Goal: Contribute content: Contribute content

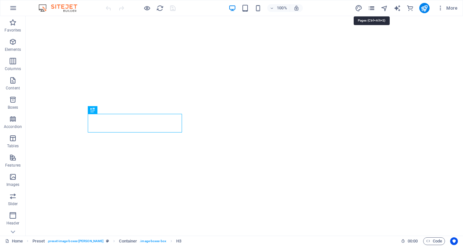
click at [372, 7] on icon "pages" at bounding box center [371, 8] width 7 height 7
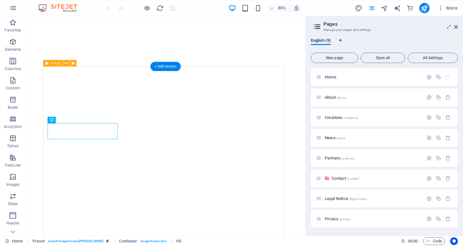
scroll to position [5, 0]
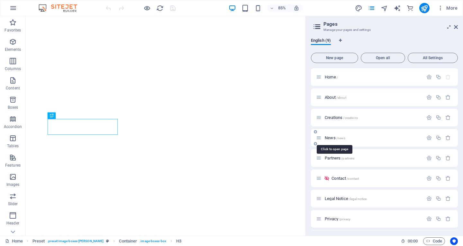
click at [334, 136] on span "News /news" at bounding box center [335, 137] width 21 height 5
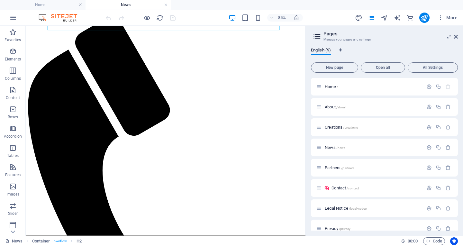
scroll to position [82, 0]
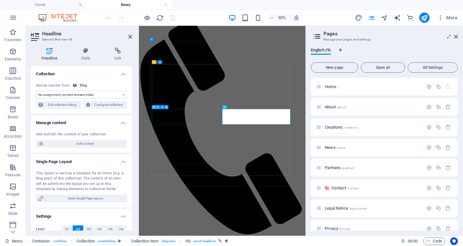
scroll to position [19, 0]
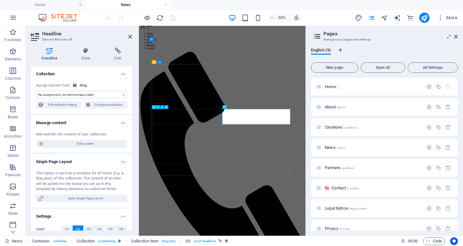
select select "name"
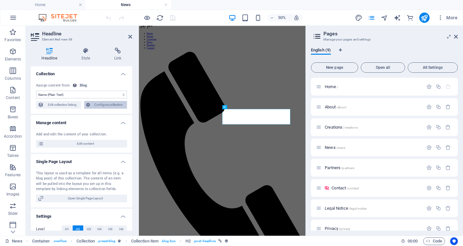
click at [105, 103] on span "Configure collection" at bounding box center [108, 105] width 33 height 8
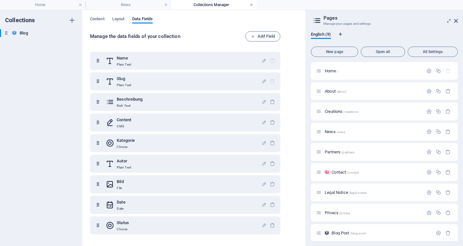
click at [252, 3] on link at bounding box center [252, 5] width 4 height 6
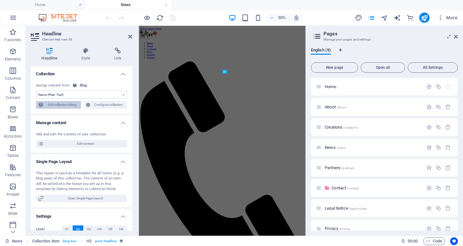
click at [57, 102] on span "Edit collection listing" at bounding box center [62, 105] width 33 height 8
click at [59, 104] on span "Edit collection listing" at bounding box center [62, 105] width 33 height 8
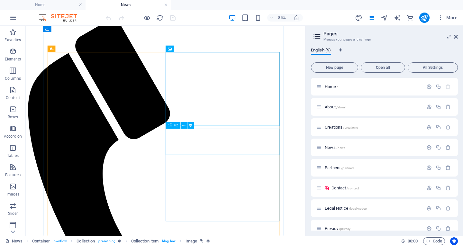
scroll to position [96, 0]
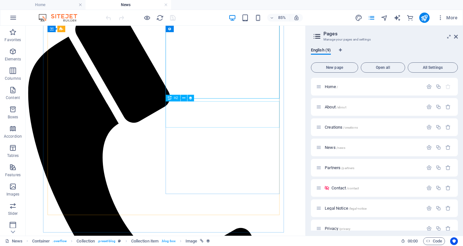
click at [172, 98] on div "H2" at bounding box center [173, 98] width 14 height 6
select select "name"
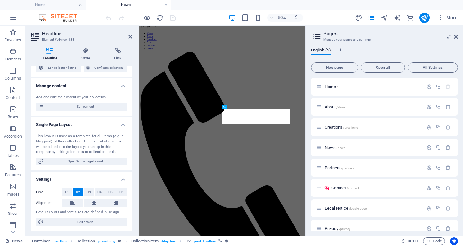
scroll to position [37, 0]
click at [83, 105] on span "Edit content" at bounding box center [85, 107] width 79 height 8
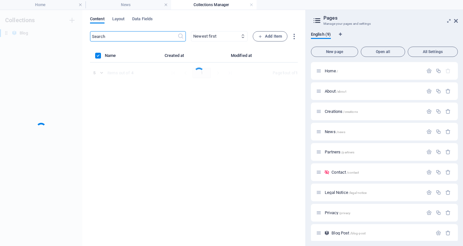
scroll to position [0, 0]
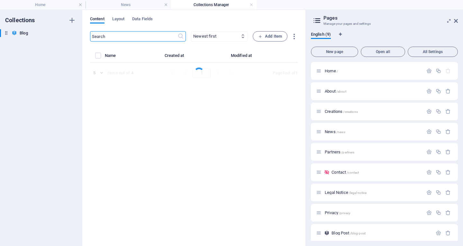
select select "Category 1"
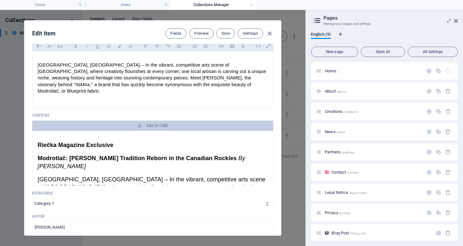
click at [50, 142] on span "Riečka Magazine Exclusive" at bounding box center [76, 145] width 76 height 6
click at [47, 142] on span "Riečka Magazine Exclusive" at bounding box center [76, 145] width 76 height 6
copy span "č"
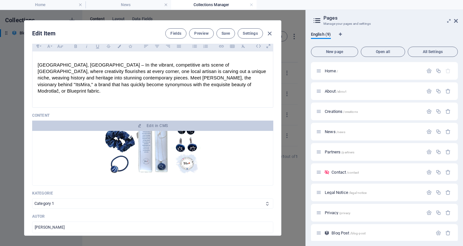
scroll to position [547, 0]
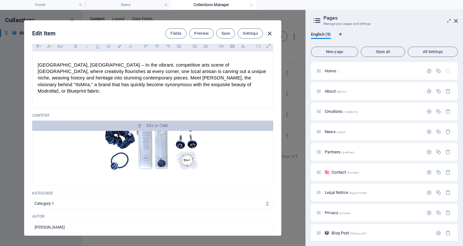
click at [269, 32] on icon "button" at bounding box center [269, 33] width 7 height 7
type input "[DATE]"
type input "riecka-magazine-exclusive-copy"
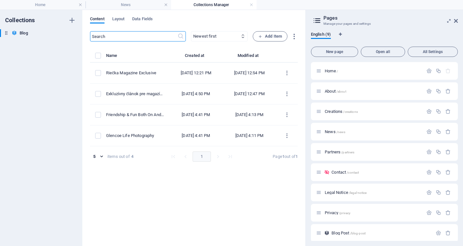
scroll to position [0, 0]
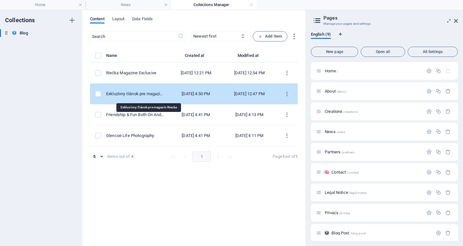
click at [138, 93] on div "Exkluzívny článok pre magazín Riecka" at bounding box center [135, 94] width 58 height 6
select select "Category 1"
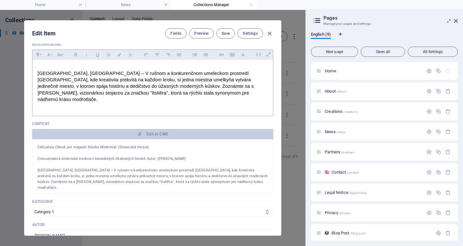
scroll to position [64, 0]
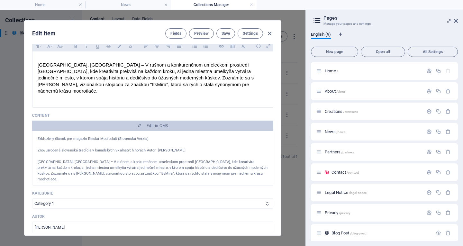
click at [99, 136] on p "Exkluzívny článok pre magazín Riecka Modrotlač (Slovenská Verzia):" at bounding box center [153, 139] width 230 height 6
click at [98, 136] on p "Exkluzívny článok pre magazín Riecka Modrotlač (Slovenská Verzia):" at bounding box center [153, 139] width 230 height 6
click at [99, 136] on p "Exkluzívny článok pre magazín Riecka Modrotlač (Slovenská Verzia):" at bounding box center [153, 139] width 230 height 6
click at [100, 136] on p "Exkluzívny článok pre magazín Riecka Modrotlač (Slovenská Verzia):" at bounding box center [153, 139] width 230 height 6
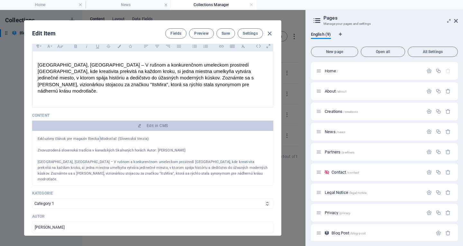
click at [99, 136] on p "Exkluzívny článok pre magazín Riecka Modrotlač (Slovenská Verzia):" at bounding box center [153, 139] width 230 height 6
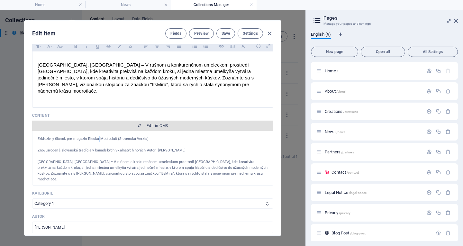
click at [147, 123] on span "Edit in CMS" at bounding box center [157, 125] width 21 height 5
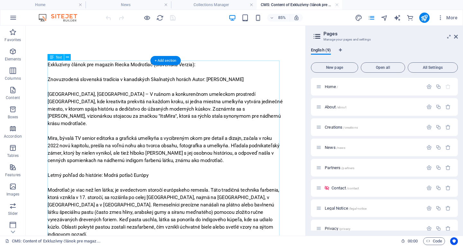
scroll to position [0, 0]
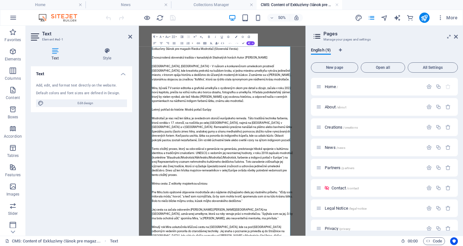
drag, startPoint x: 270, startPoint y: 92, endPoint x: 244, endPoint y: 83, distance: 27.6
click at [246, 81] on p at bounding box center [306, 80] width 282 height 9
drag, startPoint x: 249, startPoint y: 76, endPoint x: 254, endPoint y: 70, distance: 7.3
click at [260, 69] on p "Exkluzívny článok pre magazín Riecka Modrotlač (Slovenská Verzia):" at bounding box center [306, 71] width 282 height 9
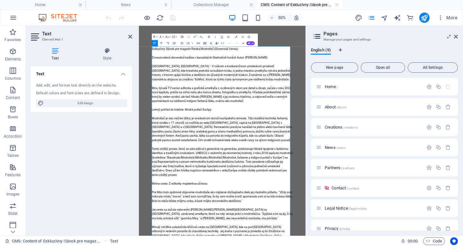
click at [262, 68] on p "Exkluzívny článok pre magazín Riecka Modrotlač (Slovenská Verzia):" at bounding box center [306, 71] width 282 height 9
click at [263, 68] on p "Exkluzívny článok pre magazín Riecka Modrotlač (Slovenská Verzia):" at bounding box center [306, 71] width 282 height 9
click at [261, 68] on p "Exkluzívny článok pre magazín Riecka Modrotlač (Slovenská Verzia):" at bounding box center [306, 71] width 282 height 9
drag, startPoint x: 267, startPoint y: 73, endPoint x: 310, endPoint y: 134, distance: 75.1
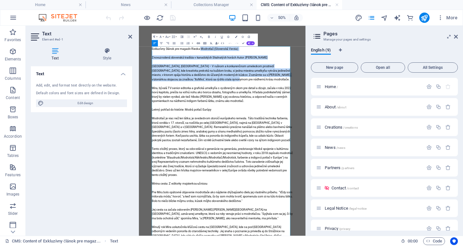
click at [202, 45] on div "Insert Link Insert Table Clear Formatting Data Bindings Company First name Last…" at bounding box center [210, 43] width 30 height 6
drag, startPoint x: 265, startPoint y: 74, endPoint x: 263, endPoint y: 85, distance: 10.7
click at [265, 74] on p "Exkluzívny článok pre magazín Riecka Modrotlač (Slovenská Verzia):" at bounding box center [306, 71] width 282 height 9
drag, startPoint x: 374, startPoint y: 80, endPoint x: 368, endPoint y: 83, distance: 6.8
click at [374, 80] on p at bounding box center [306, 80] width 282 height 9
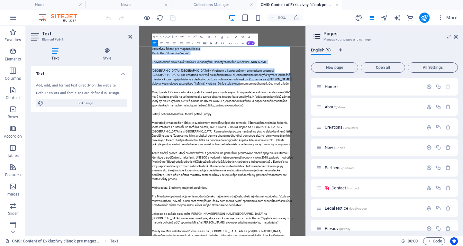
drag, startPoint x: 368, startPoint y: 83, endPoint x: 306, endPoint y: 85, distance: 61.4
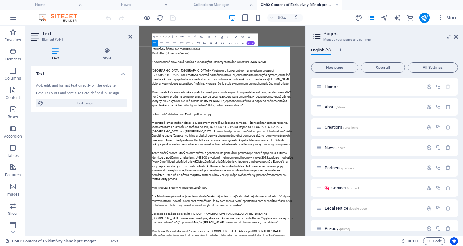
click at [254, 68] on p "Exkluzívny článok pre magazín Riecka" at bounding box center [306, 71] width 282 height 9
click at [284, 70] on p "Exkluzívny článok pre magazín Rie č ka" at bounding box center [306, 71] width 282 height 9
click at [336, 97] on p "Znovuzrodená slovenská tradícia v kanadských Skalnatých horách Autor: [PERSON_N…" at bounding box center [306, 97] width 282 height 9
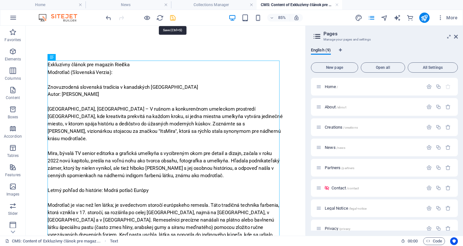
drag, startPoint x: 174, startPoint y: 16, endPoint x: 160, endPoint y: 2, distance: 20.0
click at [174, 16] on icon "save" at bounding box center [172, 17] width 7 height 7
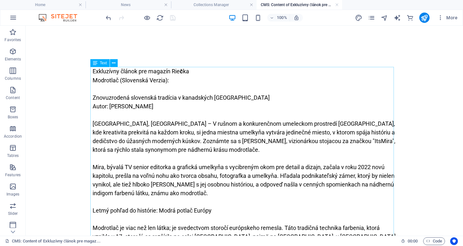
click at [96, 61] on icon at bounding box center [95, 63] width 5 height 8
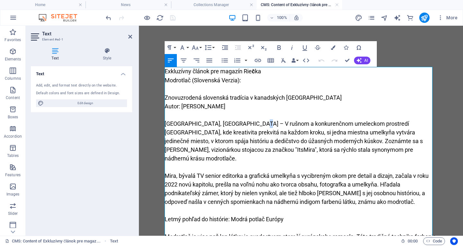
click at [263, 123] on p "[GEOGRAPHIC_DATA], [GEOGRAPHIC_DATA] – V rušnom a konkurenčnom umeleckom prostr…" at bounding box center [301, 140] width 273 height 43
copy p "č"
click span "č"
click at [255, 83] on p "Modrotlač (Slovenská Verzia):" at bounding box center [301, 80] width 273 height 9
drag, startPoint x: 263, startPoint y: 70, endPoint x: 163, endPoint y: 65, distance: 100.1
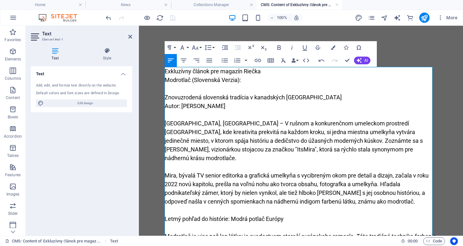
click at [277, 44] on icon "button" at bounding box center [279, 48] width 8 height 8
click at [263, 80] on p "Modrotlač (Slovenská Verzia):" at bounding box center [301, 80] width 273 height 9
click at [261, 70] on strong "Exkluzívny článok pre magazín Riečka" at bounding box center [213, 71] width 96 height 7
click at [260, 71] on strong "Exkluzívny článok pre magazín Riečka" at bounding box center [213, 71] width 96 height 7
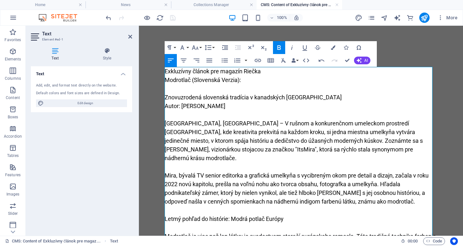
click at [248, 82] on p "Modrotlač (Slovenská Verzia):" at bounding box center [301, 80] width 273 height 9
click at [219, 79] on p "Modrotlač (Slovenská Verzia):" at bounding box center [301, 80] width 273 height 9
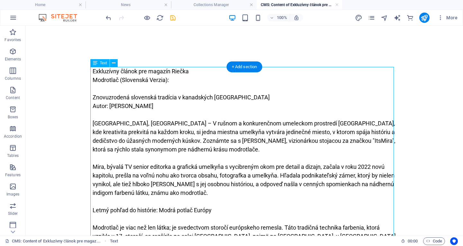
click at [96, 64] on icon at bounding box center [95, 63] width 5 height 8
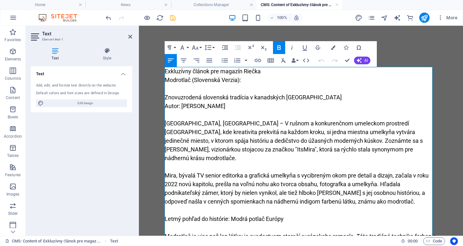
click at [166, 96] on p "Znovuzrodená slovenská tradícia v kanadských [GEOGRAPHIC_DATA]" at bounding box center [301, 97] width 273 height 9
click at [167, 96] on p "Znovuzrodená slovenská tradícia v kanadských [GEOGRAPHIC_DATA]" at bounding box center [301, 97] width 273 height 9
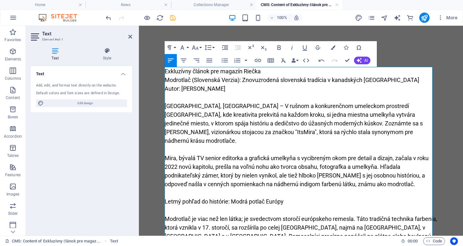
click at [268, 73] on p "Exkluzívny článok pre magazín Riečka" at bounding box center [301, 71] width 273 height 9
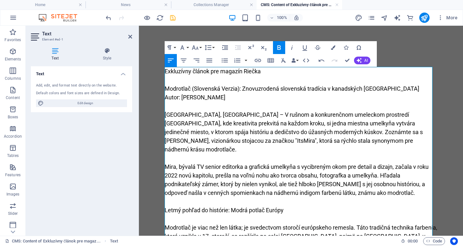
click at [233, 97] on p "Autor: [PERSON_NAME]" at bounding box center [301, 97] width 273 height 9
click at [240, 88] on p "Modrotlač (Slovenská Verzia): Znovuzrodená slovenská tradícia v kanadských [GEO…" at bounding box center [301, 88] width 273 height 9
click at [255, 98] on p "Autor: [PERSON_NAME]" at bounding box center [301, 97] width 273 height 9
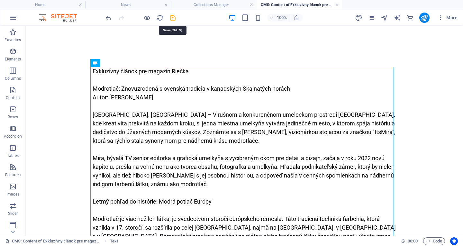
click at [173, 16] on icon "save" at bounding box center [172, 17] width 7 height 7
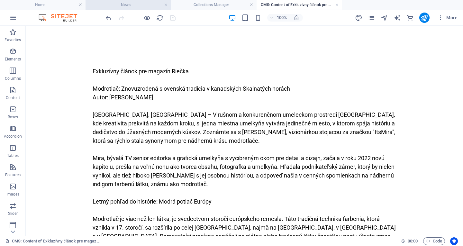
click at [143, 3] on h4 "News" at bounding box center [129, 4] width 86 height 7
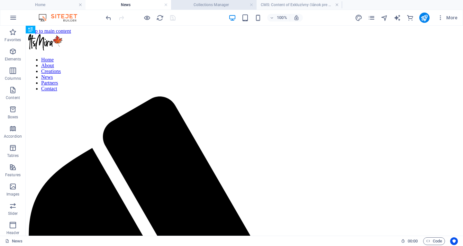
click at [213, 5] on h4 "Collections Manager" at bounding box center [214, 4] width 86 height 7
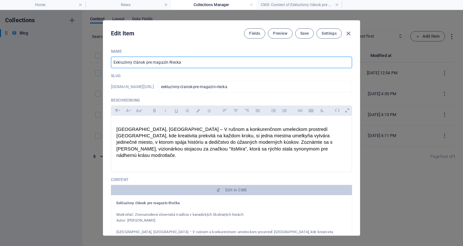
click at [175, 61] on input "Exkluzívny článok pre magazín Riecka" at bounding box center [231, 63] width 241 height 12
paste input "č"
click at [192, 66] on input "Exkluzívny článok pre magazín Riečka" at bounding box center [231, 63] width 241 height 12
type input "Exkluzívny článok pre magazín Riečka"
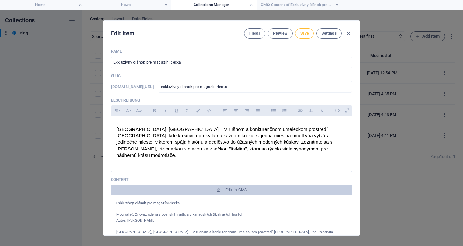
click at [304, 32] on span "Save" at bounding box center [304, 33] width 8 height 5
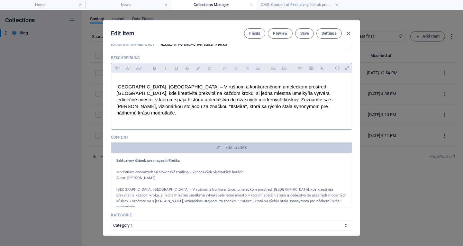
scroll to position [64, 0]
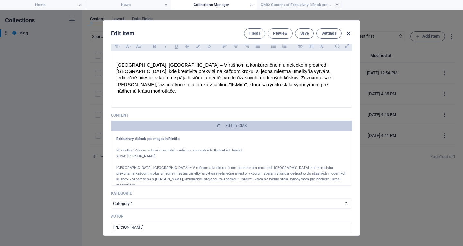
click at [348, 31] on icon "button" at bounding box center [348, 33] width 7 height 7
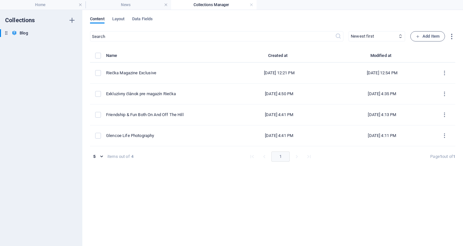
type input "[DATE]"
type input "exkluzivny-clanok-pre-magazin-riecka"
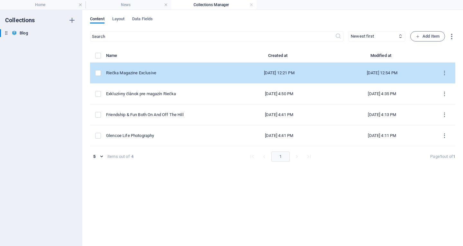
click at [169, 70] on td "Riečka Magazine Exclusive" at bounding box center [167, 73] width 122 height 21
select select "Category 1"
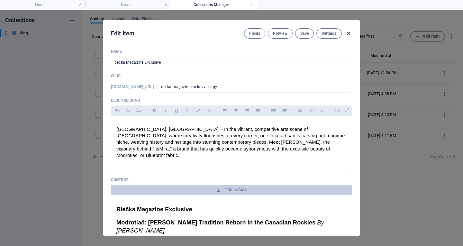
click at [347, 30] on icon "button" at bounding box center [348, 33] width 7 height 7
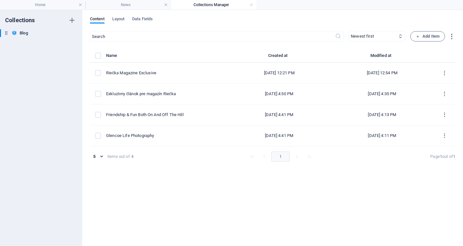
type input "[DATE]"
type input "riecka-magazine-exclusive-copy"
click at [49, 4] on h4 "Home" at bounding box center [43, 4] width 86 height 7
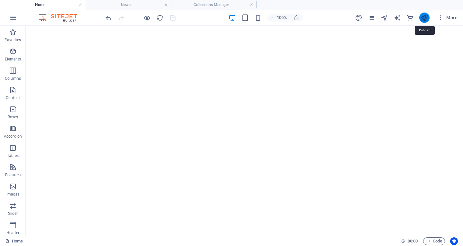
click at [426, 15] on icon "publish" at bounding box center [424, 17] width 7 height 7
